Goal: Complete application form: Complete application form

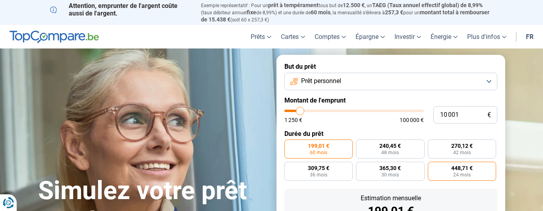
click at [470, 169] on span "448,71 €" at bounding box center [462, 168] width 21 height 6
click at [433, 167] on input "448,71 € 24 mois" at bounding box center [430, 164] width 5 height 5
radio input "true"
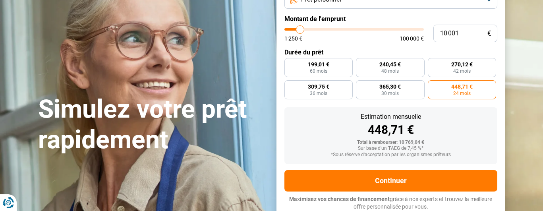
type input "10 500"
type input "10500"
type input "12 500"
type input "12500"
type input "15 000"
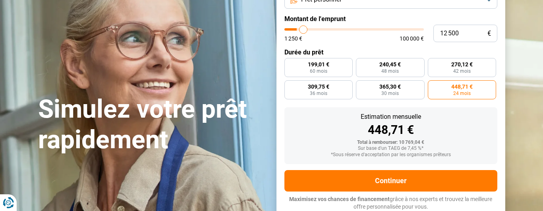
type input "15000"
type input "18 750"
type input "18750"
type input "25 750"
type input "25750"
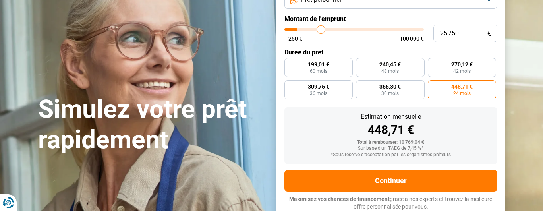
type input "30 250"
type input "30250"
type input "33 750"
type input "33750"
type input "36 500"
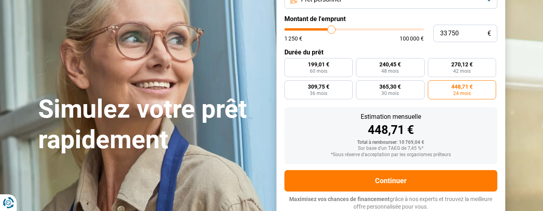
type input "36500"
type input "38 000"
type input "38000"
type input "39 000"
type input "39000"
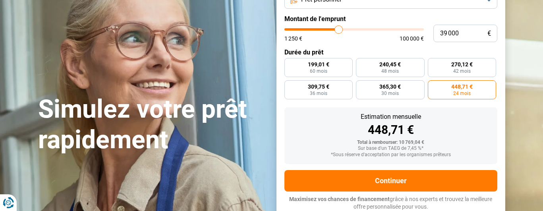
type input "39 750"
type input "39750"
type input "41 000"
type input "41000"
type input "42 250"
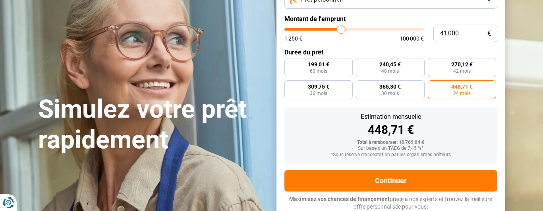
type input "42250"
type input "42 750"
type input "42750"
type input "43 500"
type input "43500"
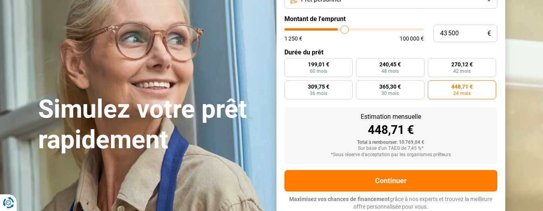
type input "44 000"
type input "44000"
type input "44 250"
type input "44250"
type input "44 000"
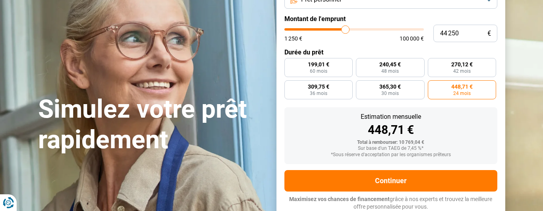
type input "44000"
type input "43 750"
type input "43750"
type input "42 750"
type input "42750"
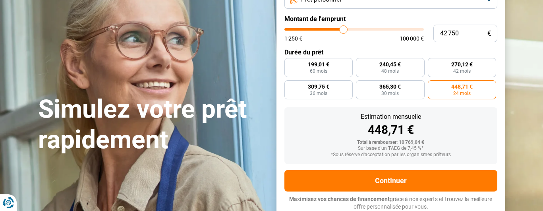
type input "41 500"
type input "41500"
type input "40 500"
type input "40500"
type input "38 750"
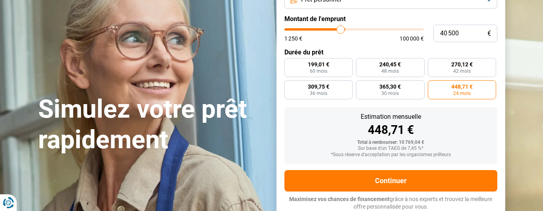
type input "38750"
type input "38 000"
type input "38000"
type input "37 250"
type input "37250"
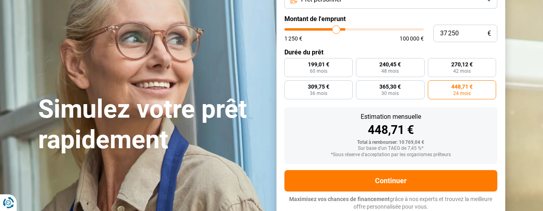
type input "37 000"
type input "37000"
type input "36 750"
type input "36750"
type input "36 250"
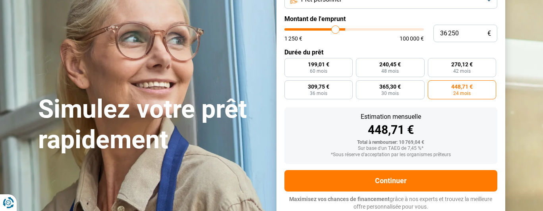
type input "36250"
type input "35 750"
type input "35750"
type input "35 500"
type input "35500"
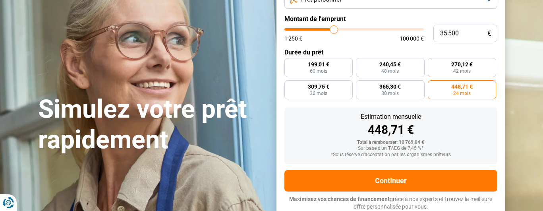
type input "35 000"
type input "35000"
type input "34 500"
type input "34500"
type input "34 250"
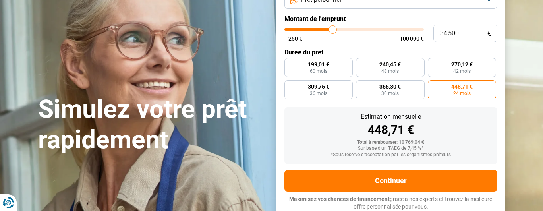
type input "34250"
type input "33 000"
type input "33000"
type input "31 500"
type input "31500"
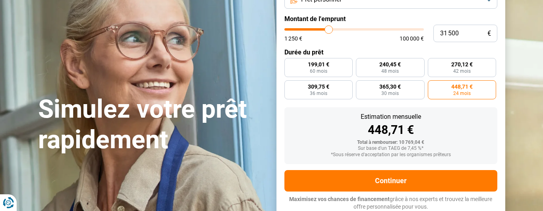
type input "29 750"
type input "29750"
type input "28 000"
type input "28000"
type input "26 000"
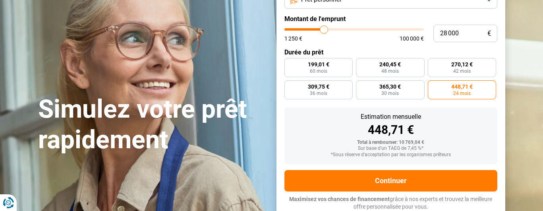
type input "26000"
type input "25 500"
type input "25500"
type input "25 250"
type input "25250"
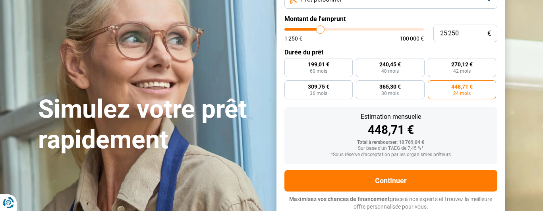
type input "25 000"
type input "25000"
type input "24 500"
type input "24500"
type input "24 250"
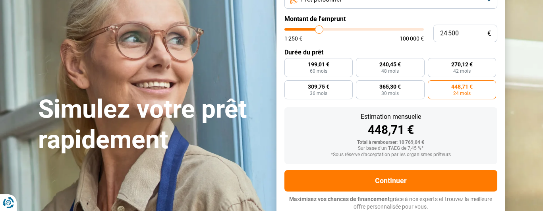
type input "24250"
type input "23 500"
type input "23500"
type input "23 000"
type input "23000"
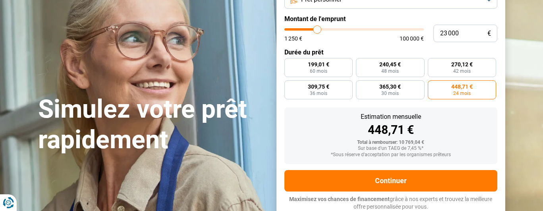
type input "22 500"
type input "22500"
type input "22 000"
type input "22000"
type input "21 750"
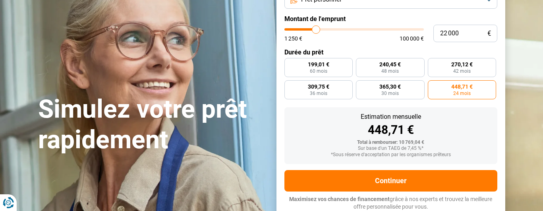
type input "21750"
type input "21 500"
type input "21500"
type input "21 000"
type input "21000"
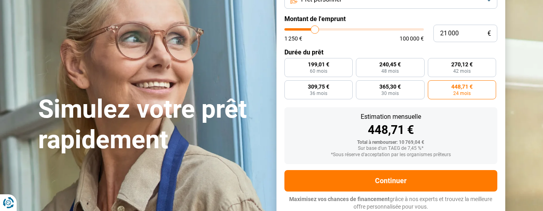
type input "20 250"
type input "20250"
type input "19 500"
type input "19500"
type input "19 000"
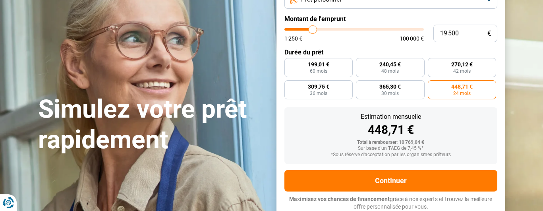
type input "19000"
type input "18 750"
type input "18750"
type input "18 500"
type input "18500"
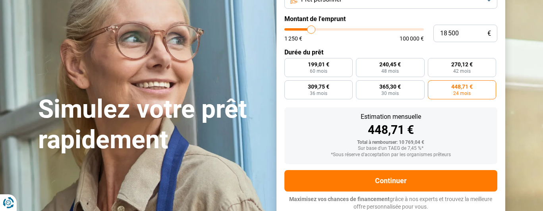
type input "18 250"
type input "18250"
type input "18 000"
type input "18000"
type input "17 750"
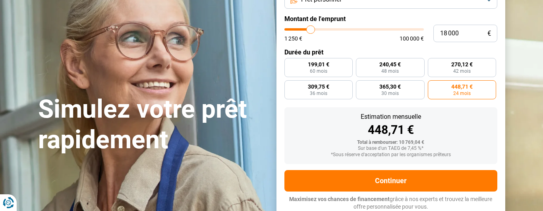
type input "17750"
type input "17 250"
type input "17250"
type input "16 750"
type input "16750"
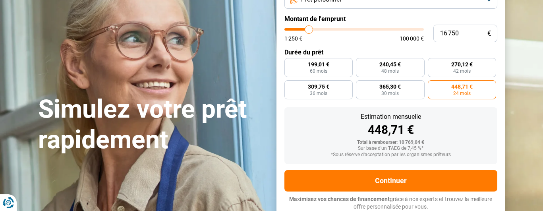
type input "16 500"
type input "16500"
type input "16 250"
type input "16250"
type input "16 000"
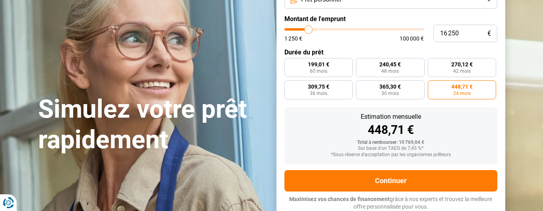
type input "16000"
type input "15 250"
type input "15250"
type input "14 500"
type input "14500"
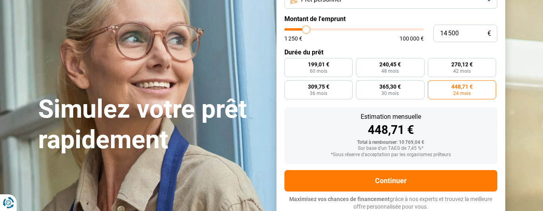
type input "14 000"
type input "14000"
type input "13 750"
type input "13750"
type input "13 500"
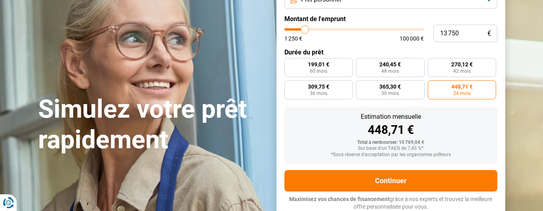
type input "13500"
type input "13 250"
type input "13250"
type input "13 000"
type input "13000"
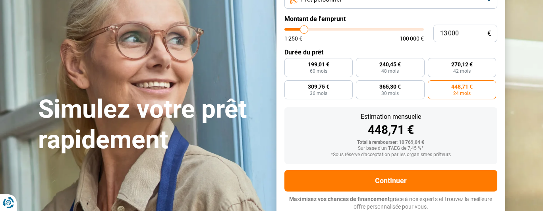
type input "12 750"
type input "12750"
type input "12 500"
type input "12500"
type input "12 250"
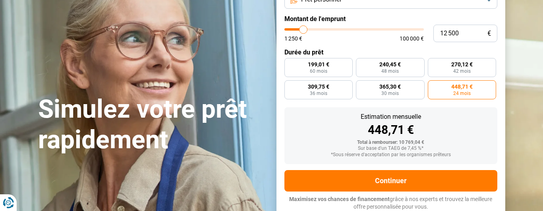
type input "12250"
type input "12 000"
type input "12000"
type input "11 750"
type input "11750"
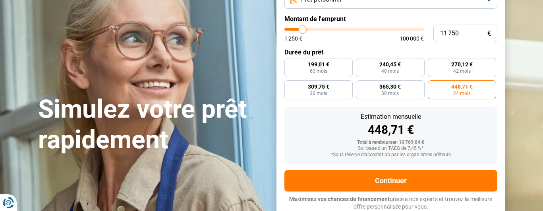
type input "11 500"
type input "11500"
type input "11 250"
type input "11250"
type input "11 000"
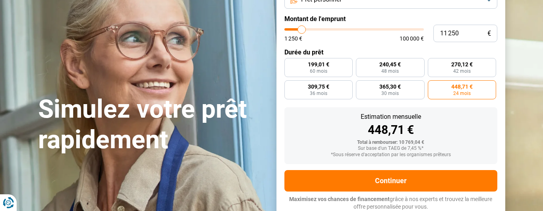
type input "11000"
type input "10 750"
type input "10750"
type input "10 500"
type input "10500"
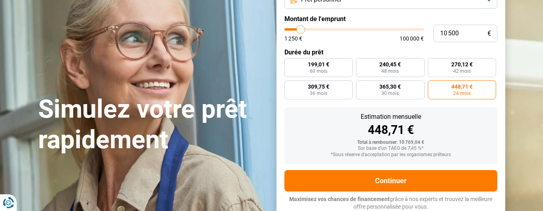
type input "10 250"
type input "10250"
type input "10 000"
type input "10000"
type input "9 750"
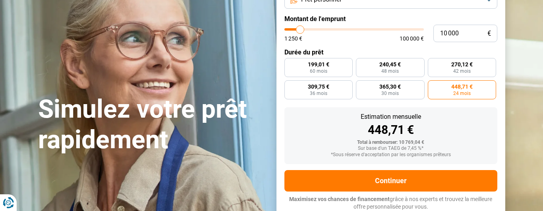
type input "9750"
type input "9 500"
type input "9500"
type input "9 250"
type input "9250"
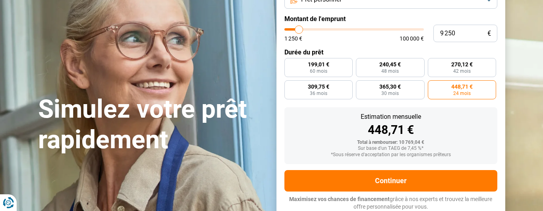
type input "9 000"
type input "9000"
type input "8 750"
type input "8750"
type input "8 500"
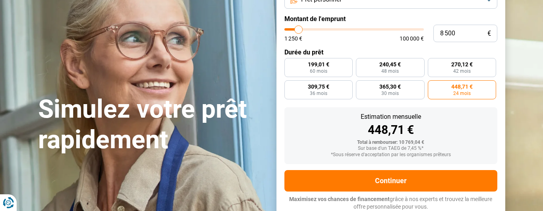
type input "8500"
type input "8 250"
type input "8250"
type input "8 000"
type input "8000"
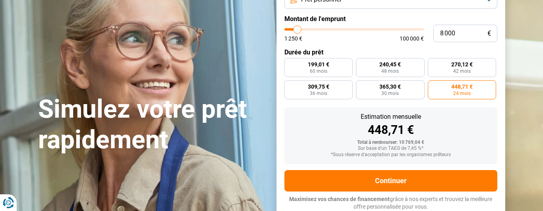
type input "7 750"
type input "7750"
type input "8 000"
type input "8000"
type input "8 250"
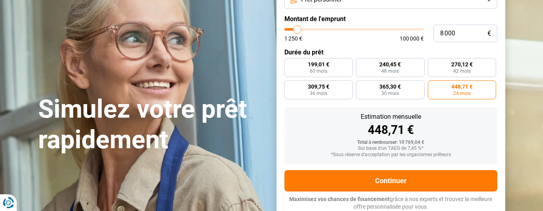
type input "8250"
type input "8 500"
type input "8500"
type input "8 250"
type input "8250"
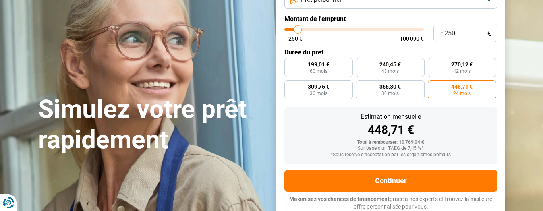
type input "8 000"
type input "8000"
type input "8 250"
type input "8250"
type input "8 500"
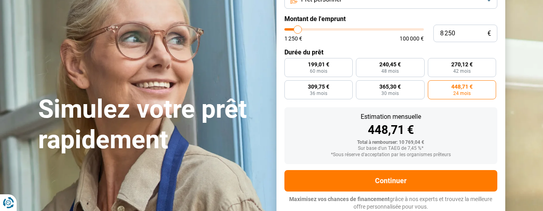
type input "8500"
type input "8 250"
type input "8250"
type input "8 500"
click at [298, 30] on input "range" at bounding box center [355, 29] width 140 height 2
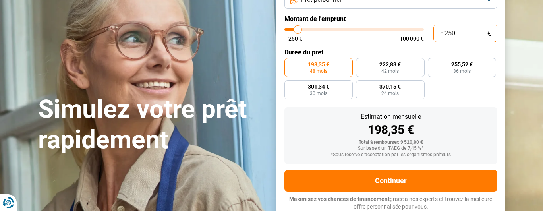
click at [455, 33] on input "8 250" at bounding box center [466, 33] width 64 height 17
click at [468, 105] on form "But du prêt Prêt personnel Montant de l'emprunt 8 300 € 1 250 € 100 000 € Durée…" at bounding box center [391, 95] width 229 height 245
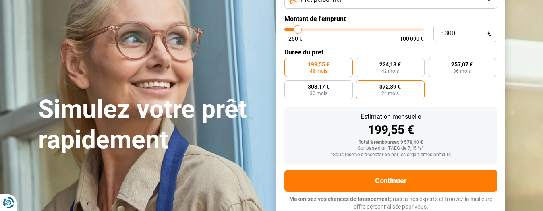
click at [395, 91] on span "24 mois" at bounding box center [390, 93] width 17 height 5
click at [361, 85] on input "372,39 € 24 mois" at bounding box center [358, 82] width 5 height 5
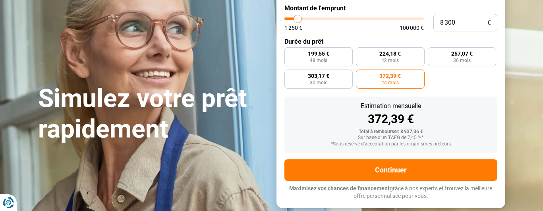
scroll to position [128, 0]
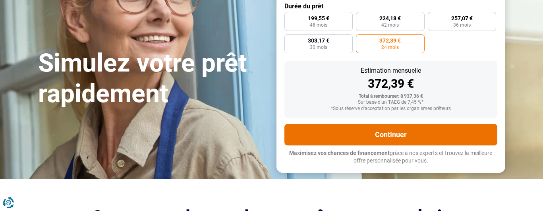
click at [399, 131] on button "Continuer" at bounding box center [391, 134] width 213 height 21
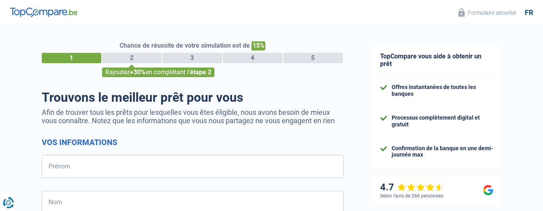
select select "32"
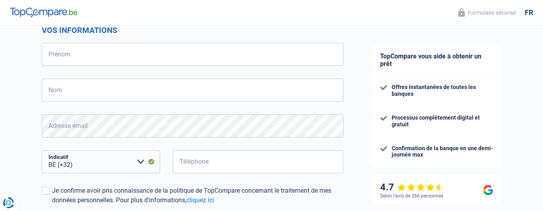
scroll to position [200, 0]
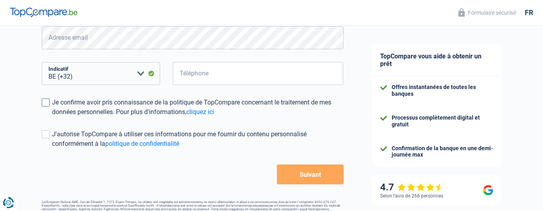
click at [47, 101] on span at bounding box center [46, 103] width 8 height 8
click at [52, 117] on input "Je confirme avoir pris connaissance de la politique de TopCompare concernant le…" at bounding box center [52, 117] width 0 height 0
click at [47, 135] on span at bounding box center [46, 134] width 8 height 8
click at [52, 149] on input "J'autorise TopCompare à utiliser ces informations pour me fournir du contenu pe…" at bounding box center [52, 149] width 0 height 0
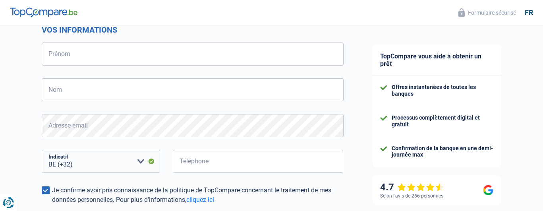
scroll to position [107, 0]
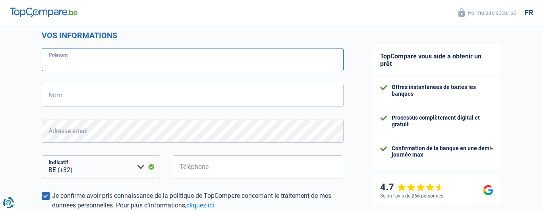
click at [77, 58] on input "Prénom" at bounding box center [193, 59] width 302 height 23
type input "inesa"
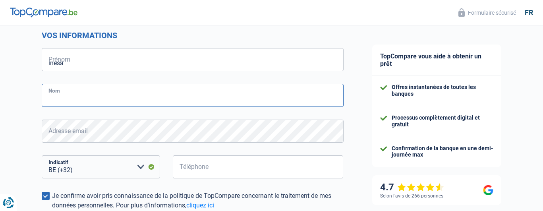
type input "ciornii"
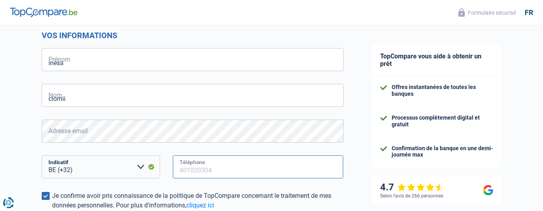
type input "488694887"
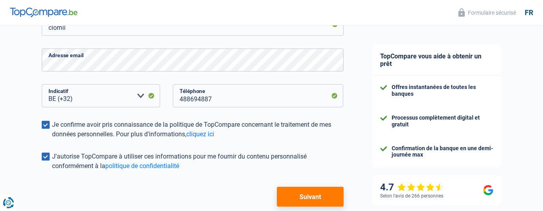
scroll to position [217, 0]
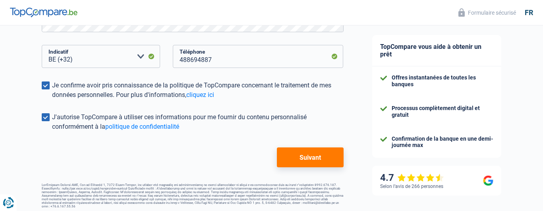
click at [299, 158] on button "Suivant" at bounding box center [310, 157] width 66 height 20
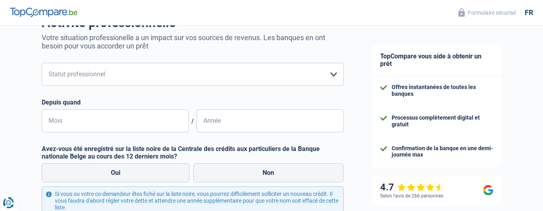
scroll to position [87, 0]
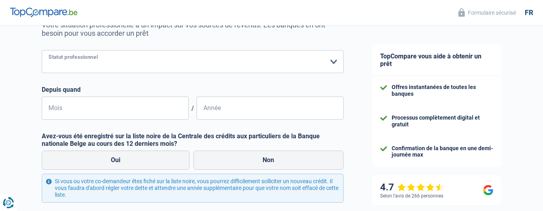
click at [332, 64] on select "Ouvrier Employé privé Employé public Invalide Indépendant Pensionné Chômeur Mut…" at bounding box center [193, 61] width 302 height 23
select select "independent"
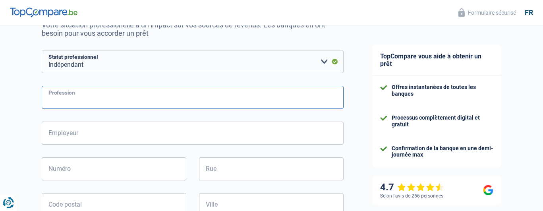
click at [282, 93] on input "Profession" at bounding box center [193, 97] width 302 height 23
type input "Consultant"
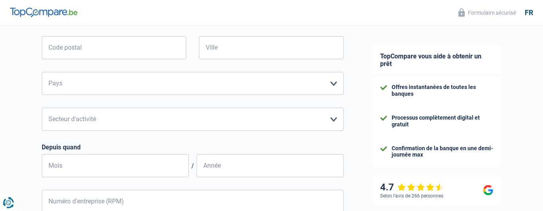
scroll to position [251, 0]
